Goal: Task Accomplishment & Management: Manage account settings

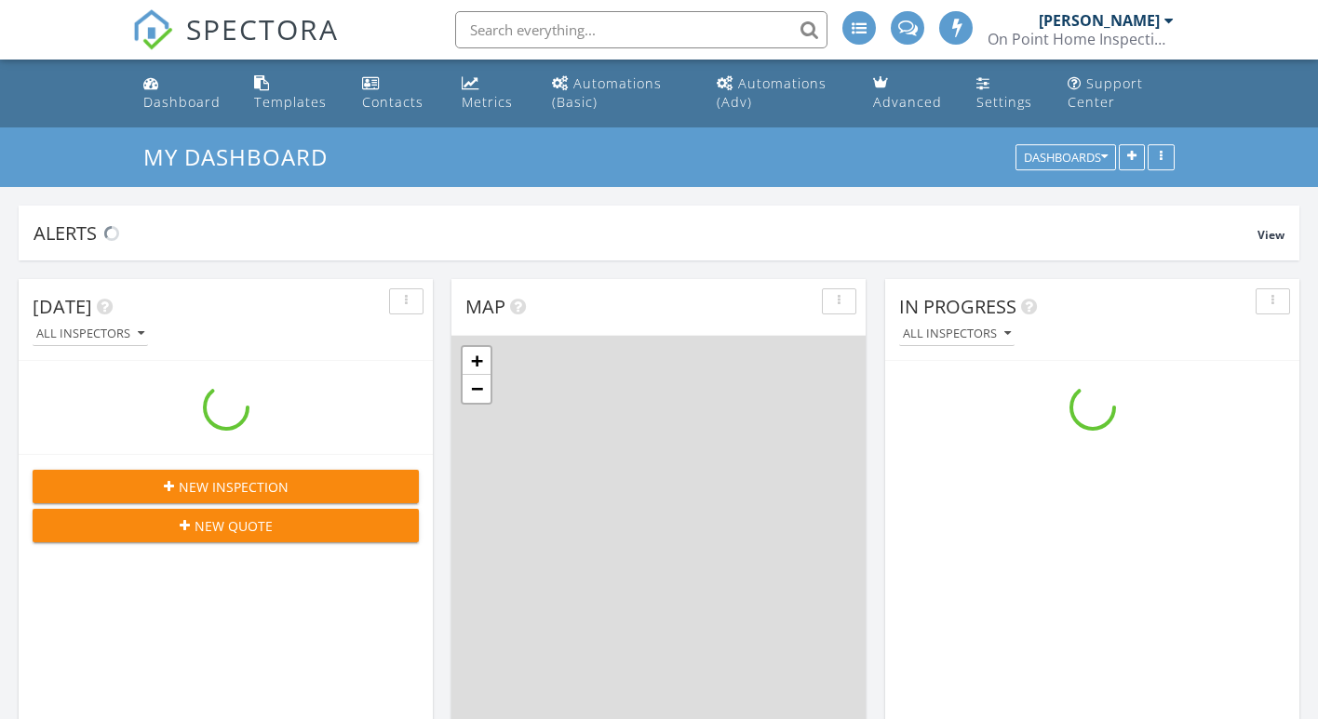
scroll to position [2300, 1319]
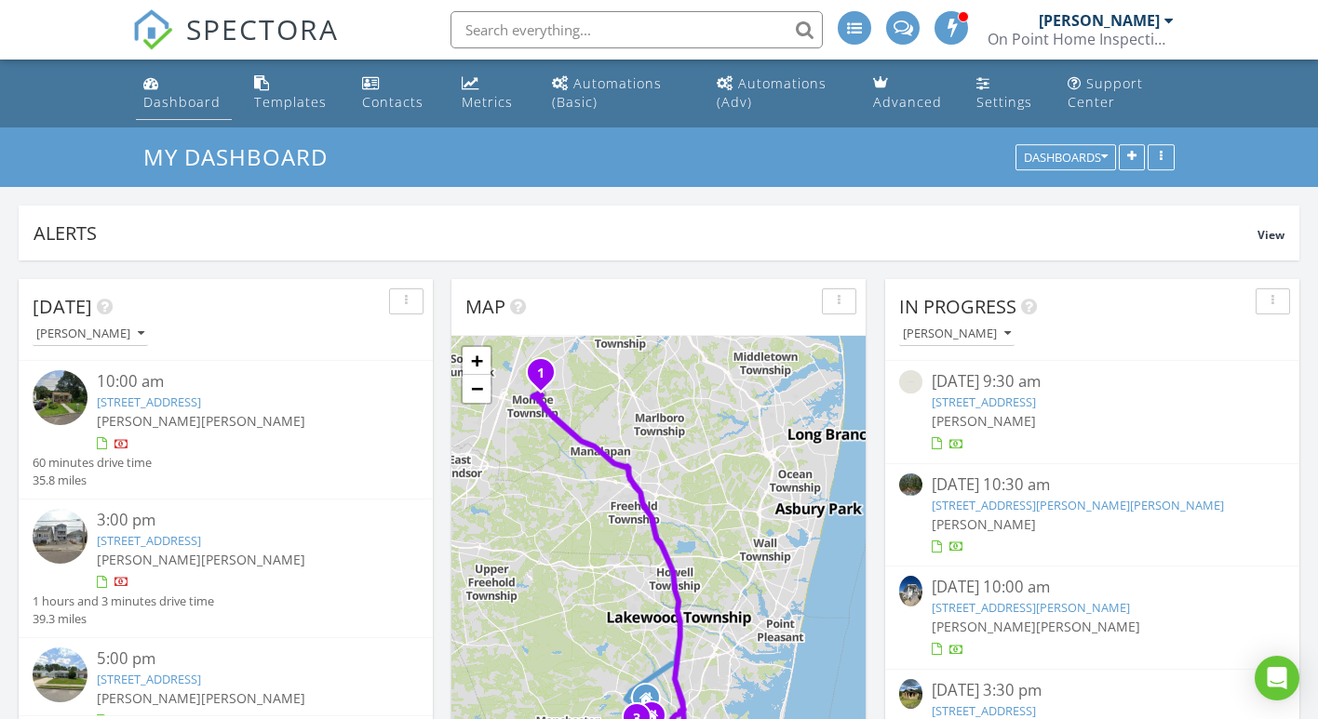
click at [185, 104] on div "Dashboard" at bounding box center [181, 102] width 77 height 18
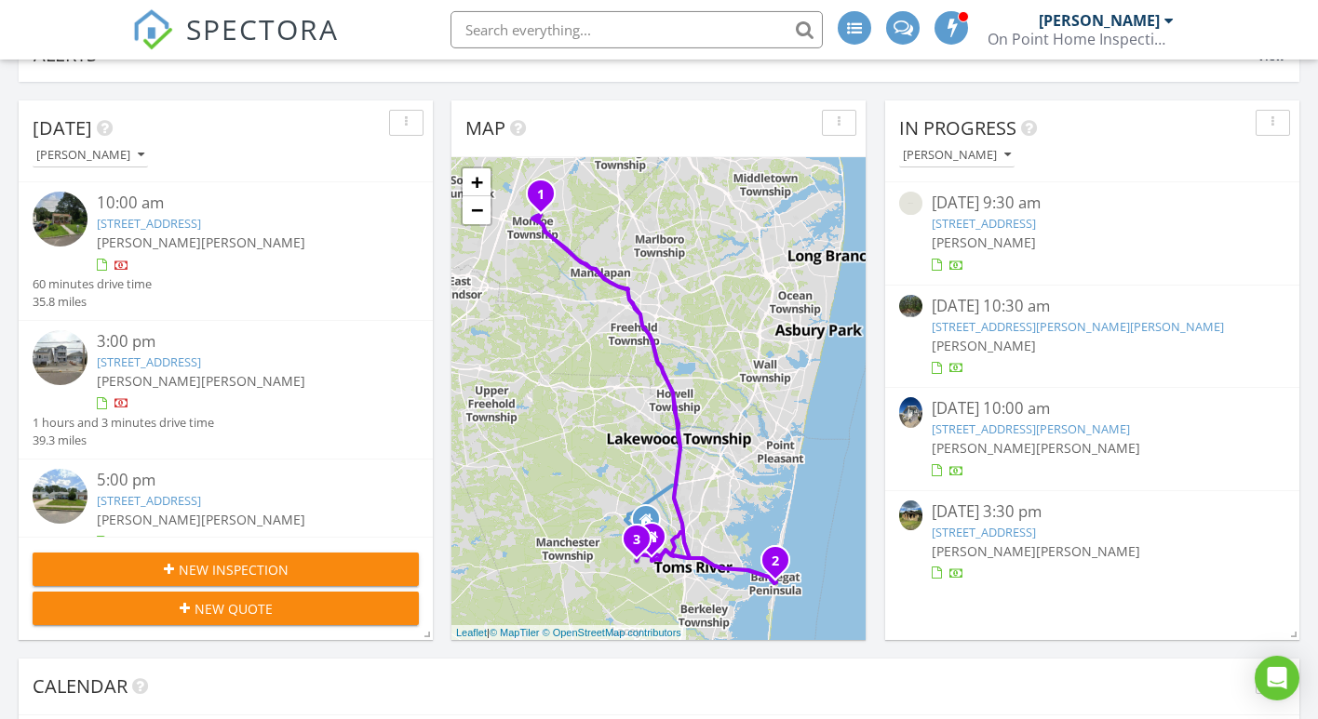
scroll to position [190, 0]
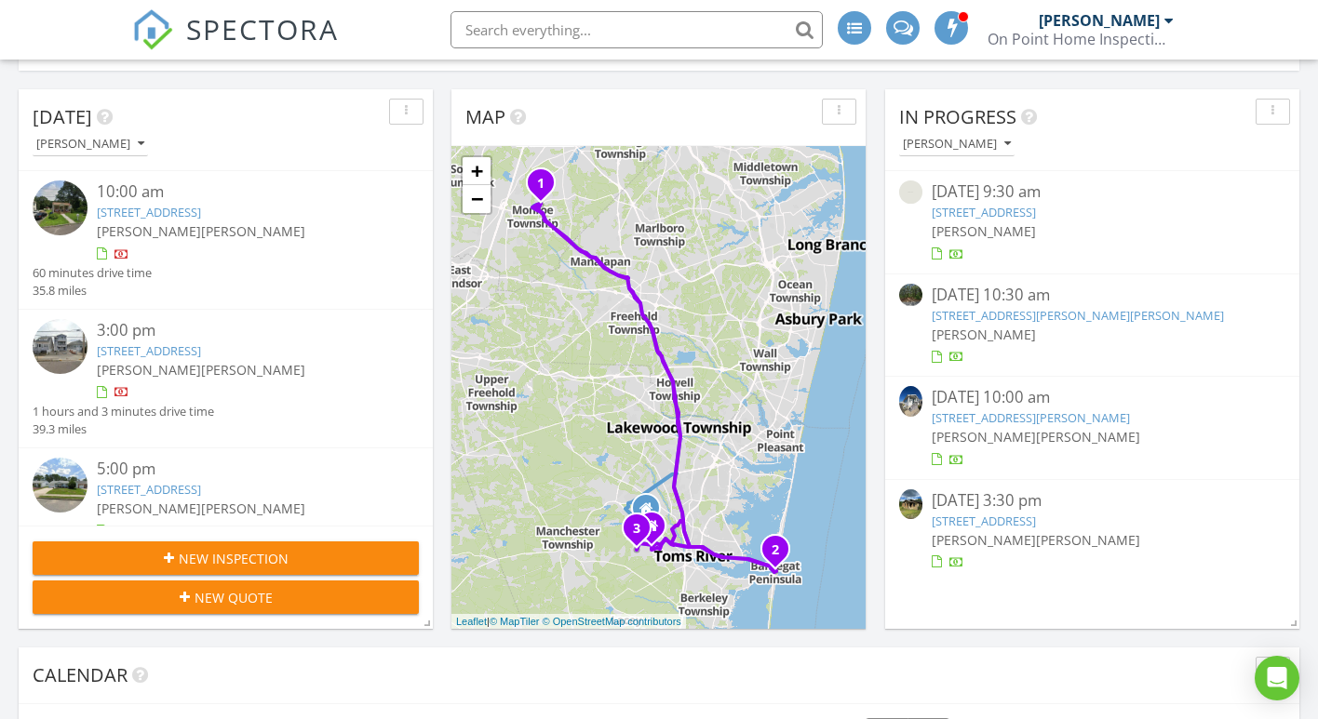
click at [1002, 321] on link "211 holly ct whiting, Manchester Township, NJ 08759" at bounding box center [1078, 315] width 292 height 17
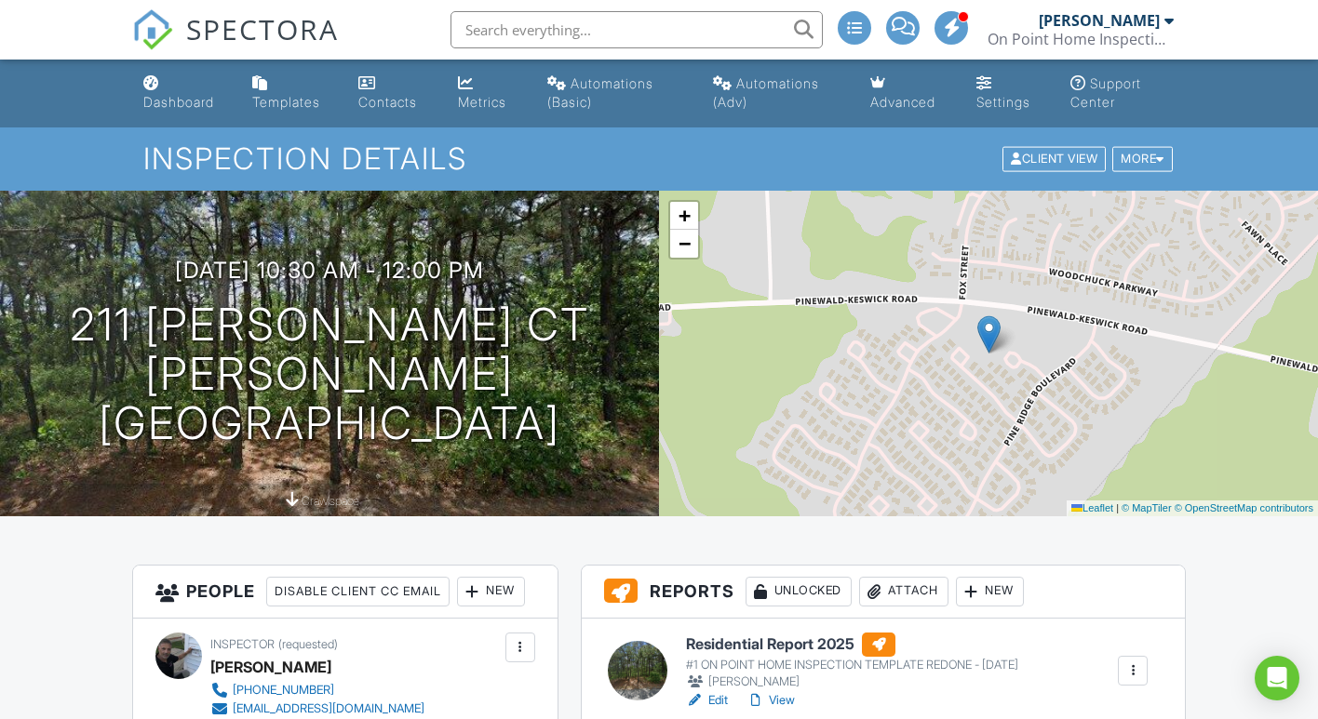
click at [719, 698] on link "Edit" at bounding box center [707, 701] width 42 height 19
